Goal: Task Accomplishment & Management: Complete application form

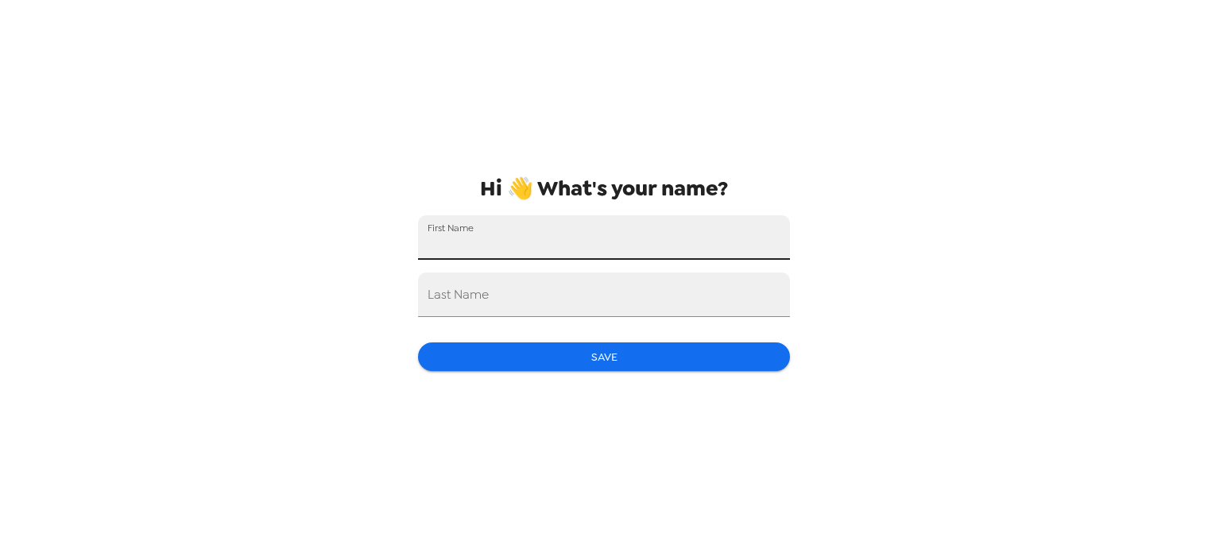
click at [614, 247] on input "First Name" at bounding box center [604, 237] width 372 height 45
type input "[PERSON_NAME]"
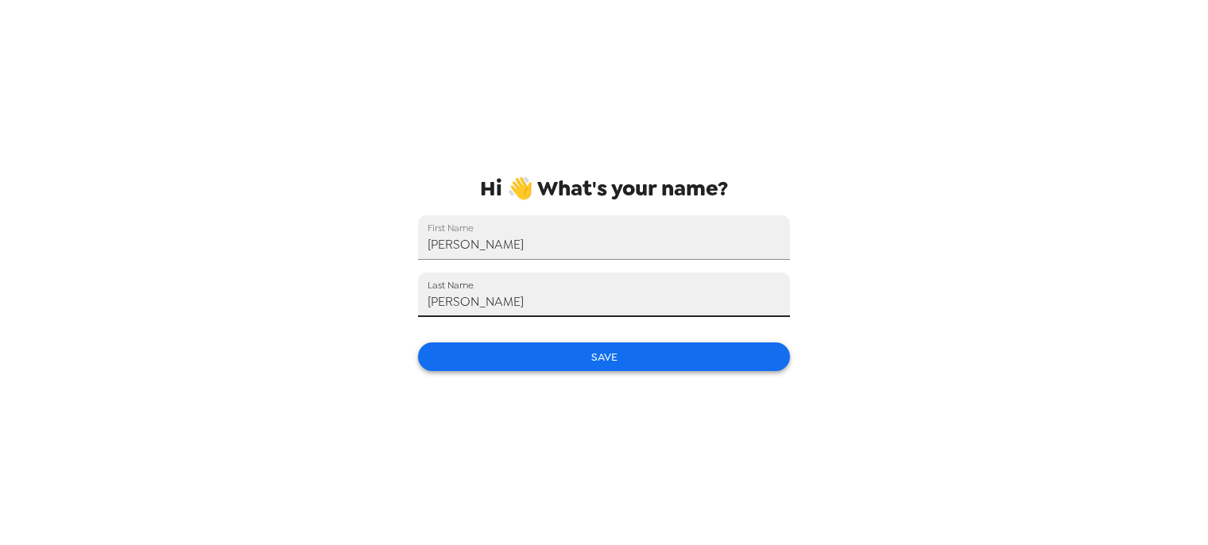
type input "[PERSON_NAME]"
click at [750, 359] on button "Save" at bounding box center [604, 357] width 372 height 29
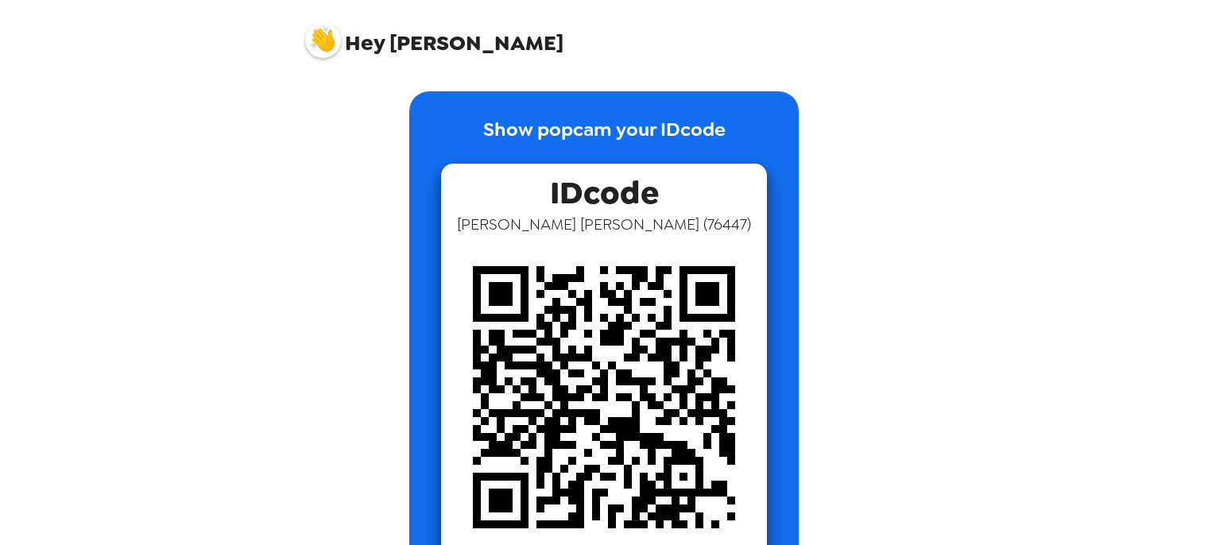
click at [1117, 165] on div "Hey [PERSON_NAME] Show popcam your IDcode IDcode [PERSON_NAME] ( 76447 )" at bounding box center [604, 272] width 1208 height 545
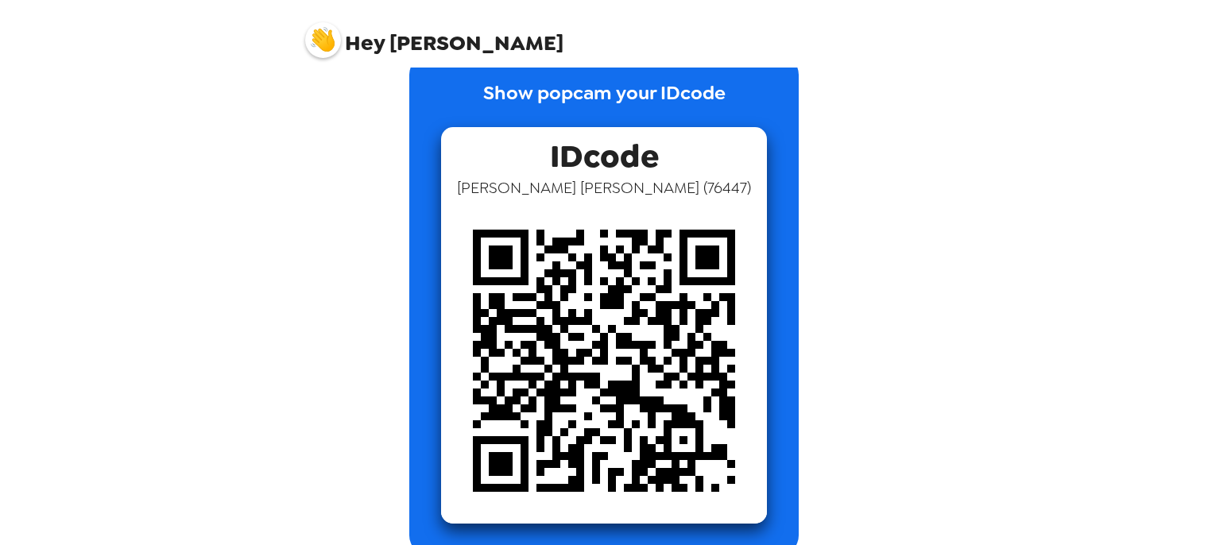
scroll to position [40, 0]
